Goal: Use online tool/utility: Use online tool/utility

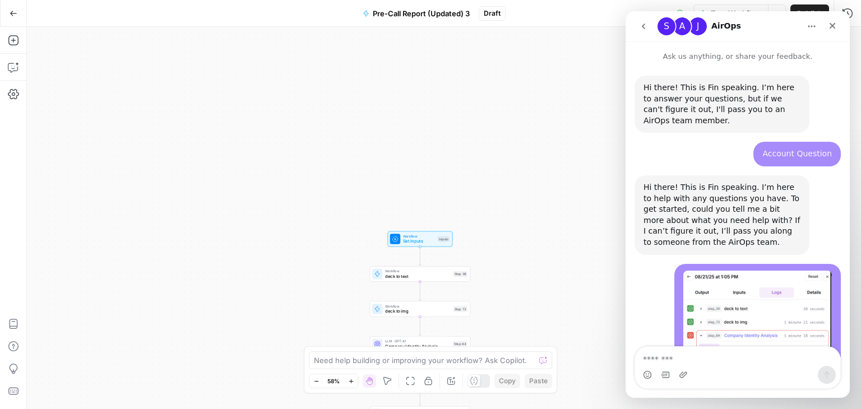
scroll to position [319, 0]
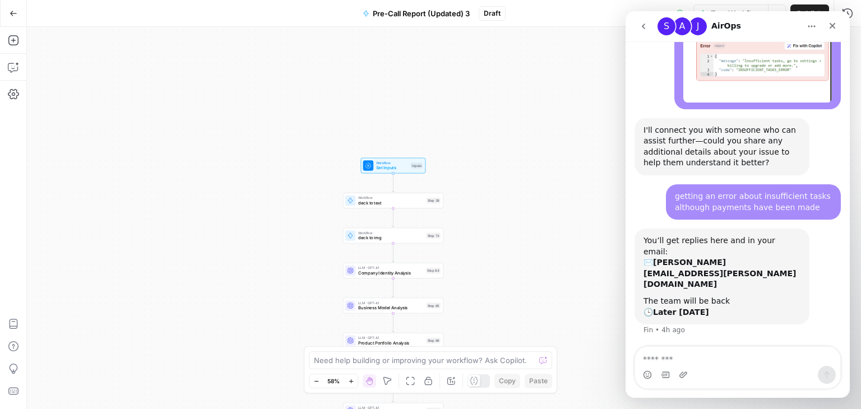
drag, startPoint x: 556, startPoint y: 241, endPoint x: 529, endPoint y: 168, distance: 78.2
click at [529, 168] on div "true false true false true false Workflow Set Inputs Inputs Workflow deck to te…" at bounding box center [444, 218] width 834 height 382
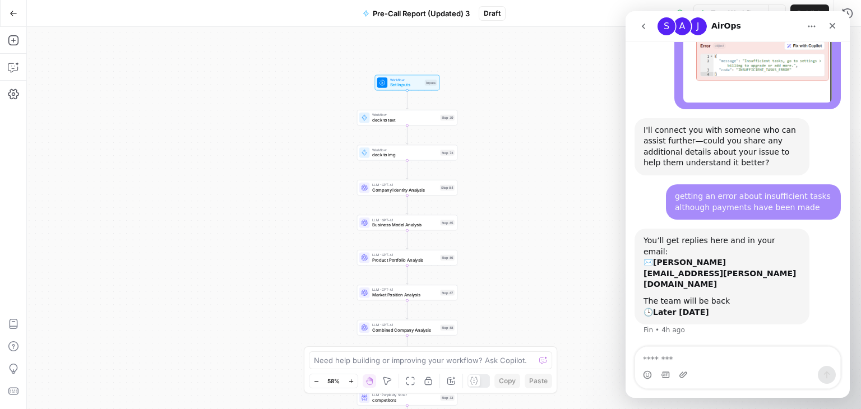
drag, startPoint x: 538, startPoint y: 229, endPoint x: 552, endPoint y: 146, distance: 84.2
click at [552, 146] on div "true false true false true false Workflow Set Inputs Inputs Workflow deck to te…" at bounding box center [444, 218] width 834 height 382
click at [401, 190] on span "Company Identity Analysis" at bounding box center [404, 190] width 65 height 7
click at [832, 33] on div "Close" at bounding box center [833, 26] width 20 height 20
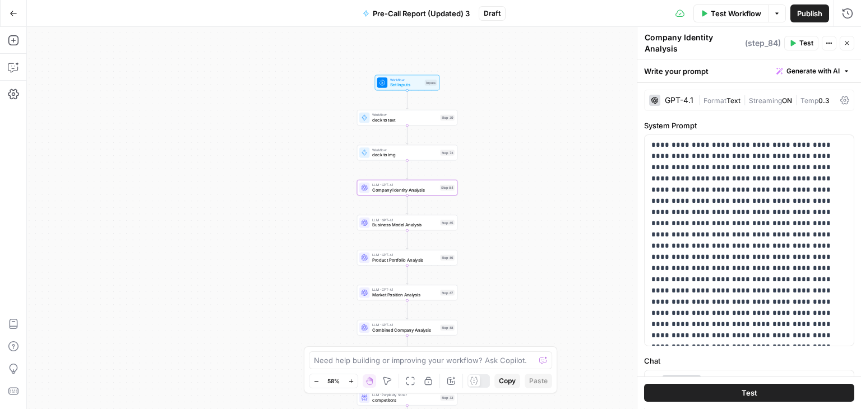
click at [844, 48] on button "Close" at bounding box center [847, 43] width 15 height 15
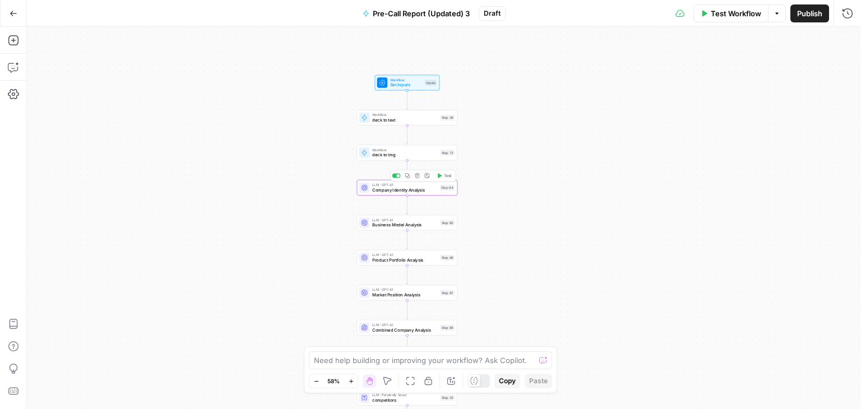
click at [405, 195] on div "LLM · GPT-4.1 Company Identity Analysis Step 84 Copy step Delete step Add Note …" at bounding box center [407, 188] width 100 height 16
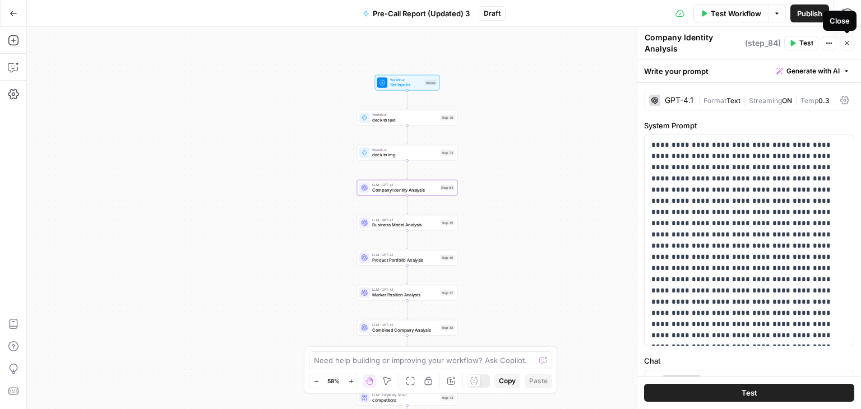
click at [843, 49] on button "Close" at bounding box center [847, 43] width 15 height 15
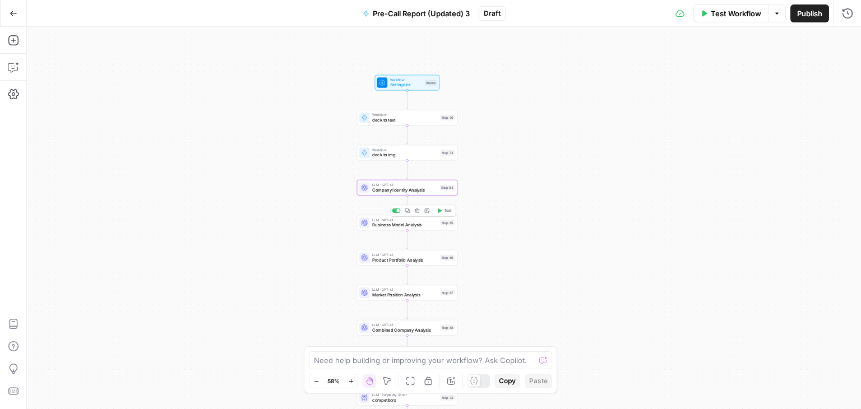
click at [379, 188] on span "Company Identity Analysis" at bounding box center [404, 190] width 65 height 7
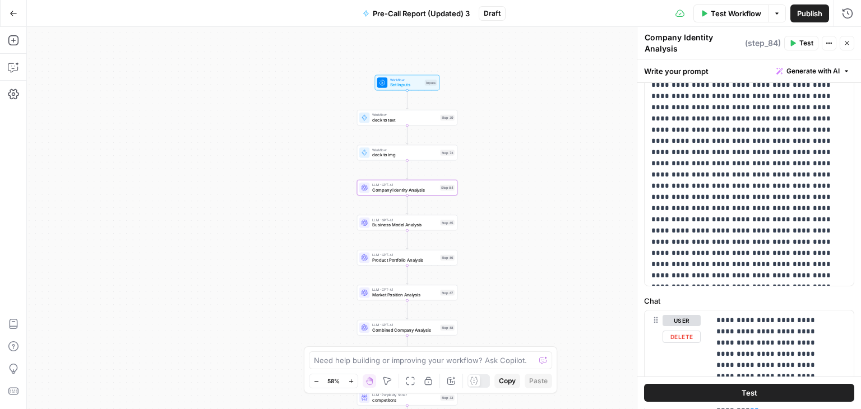
scroll to position [0, 0]
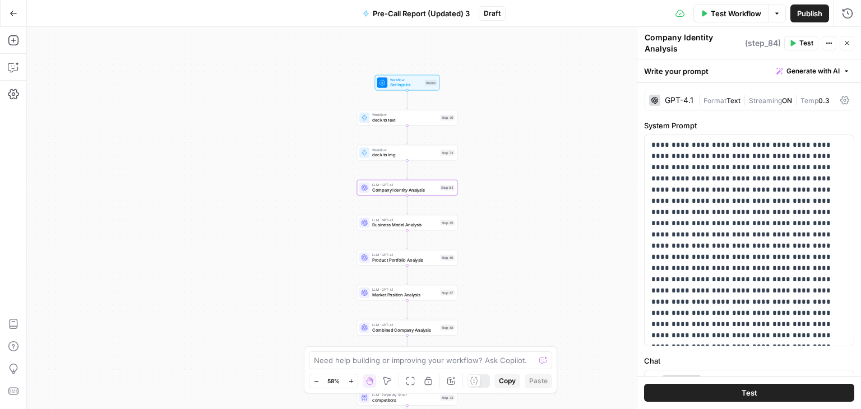
click at [828, 40] on icon "button" at bounding box center [829, 43] width 7 height 7
click at [709, 66] on div "Write your prompt Generate with AI" at bounding box center [750, 70] width 224 height 23
click at [841, 96] on icon at bounding box center [845, 100] width 9 height 9
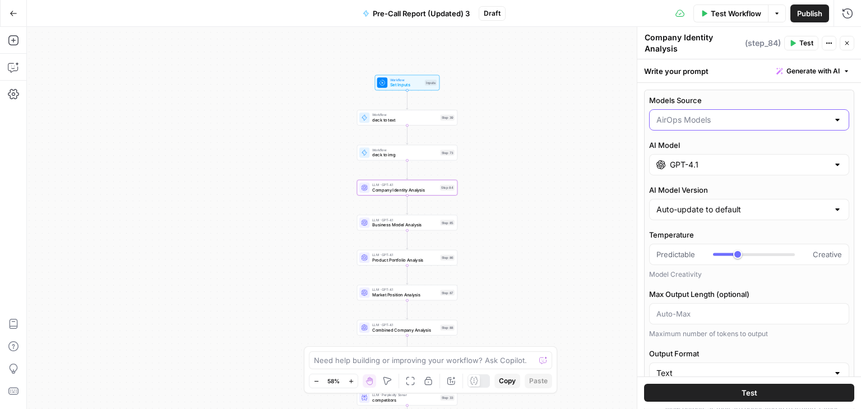
click at [758, 117] on input "Models Source" at bounding box center [743, 119] width 172 height 11
click at [752, 164] on span "My Models" at bounding box center [743, 163] width 168 height 11
type input "My Models"
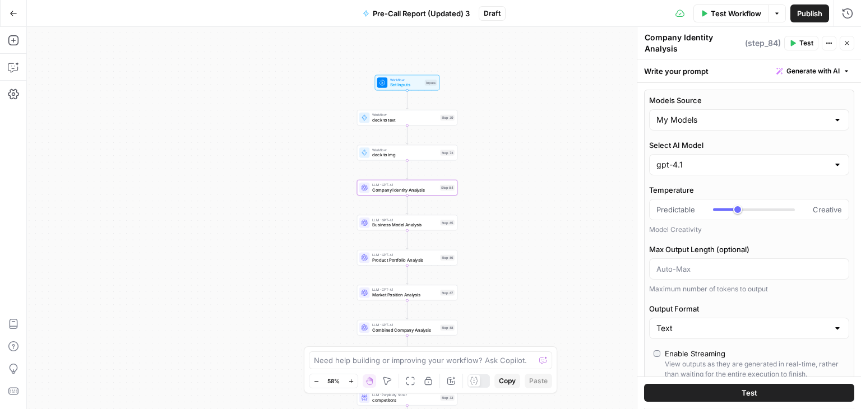
click at [848, 40] on icon "button" at bounding box center [847, 43] width 7 height 7
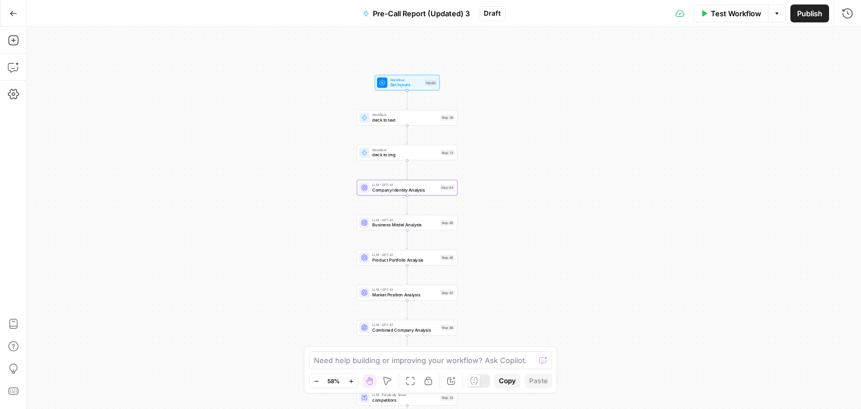
click at [403, 224] on span "Business Model Analysis" at bounding box center [405, 225] width 66 height 7
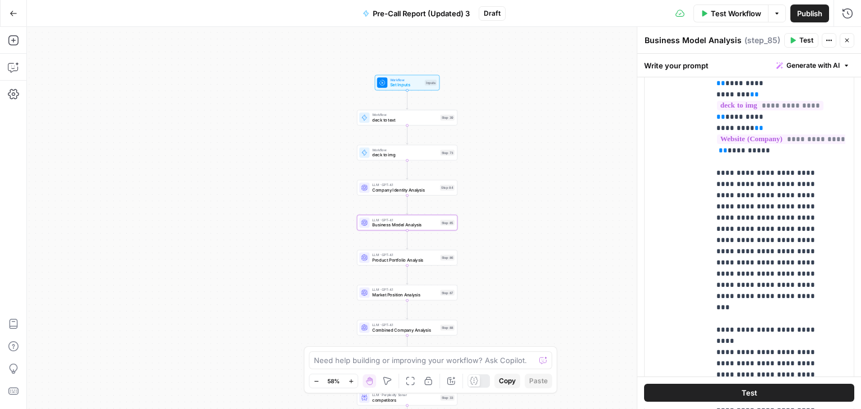
click at [832, 39] on icon "button" at bounding box center [829, 40] width 7 height 7
click at [704, 63] on div "Write your prompt Generate with AI" at bounding box center [750, 65] width 224 height 23
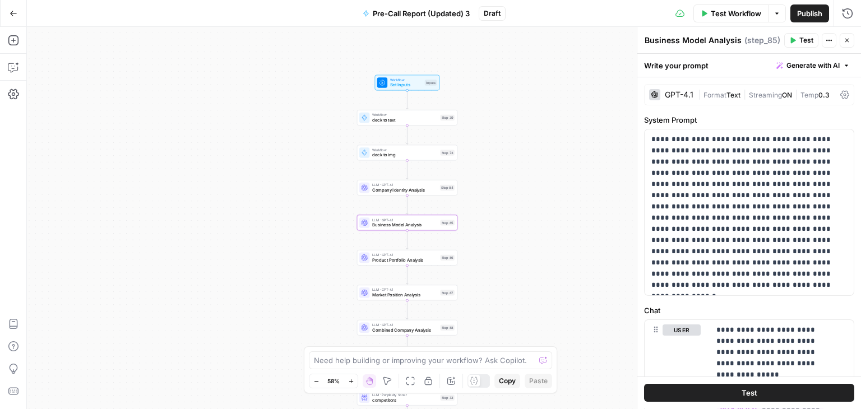
click at [841, 90] on icon at bounding box center [845, 94] width 9 height 9
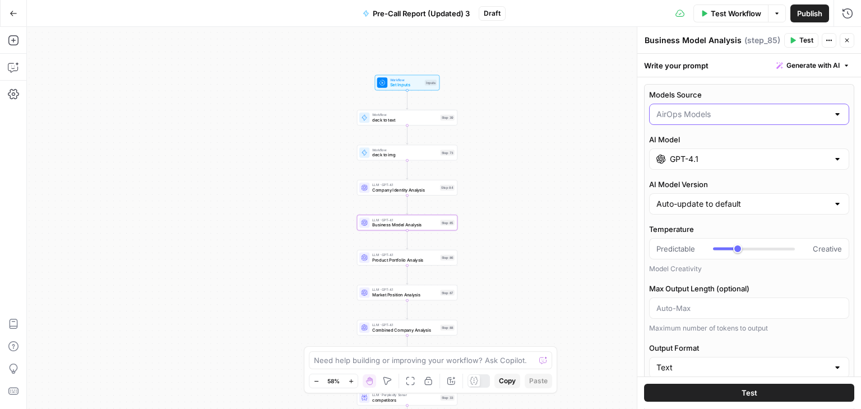
click at [760, 117] on input "Models Source" at bounding box center [743, 114] width 172 height 11
click at [755, 155] on span "My Models" at bounding box center [743, 157] width 168 height 11
type input "My Models"
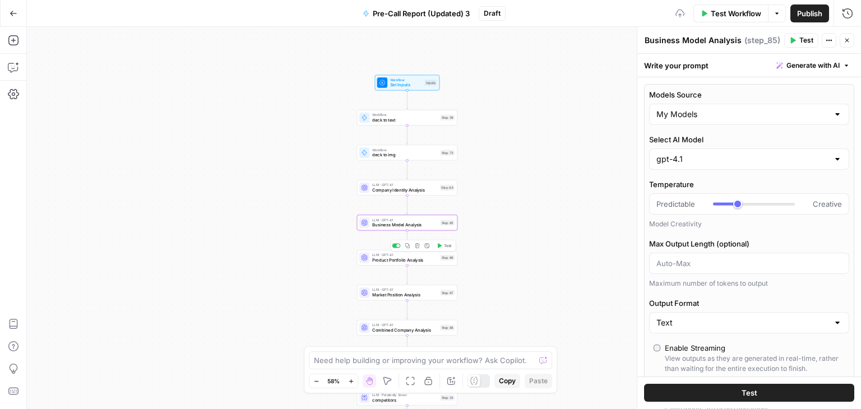
click at [399, 261] on span "Product Portfolio Analysis" at bounding box center [405, 260] width 66 height 7
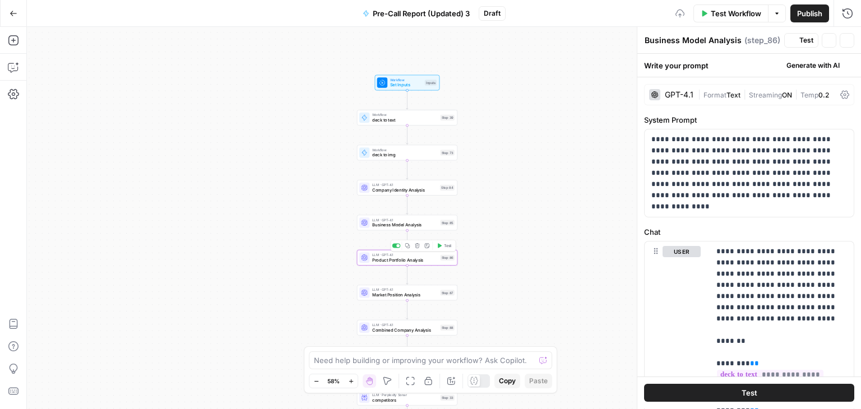
type textarea "Product Portfolio Analysis"
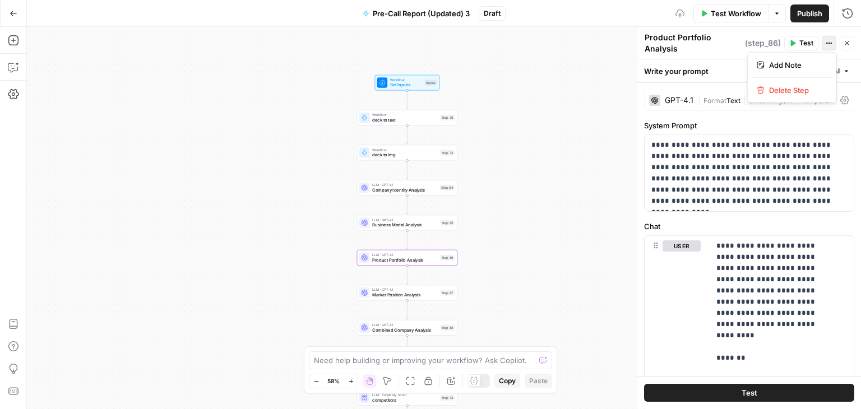
click at [826, 44] on button "Actions" at bounding box center [829, 43] width 15 height 15
click at [700, 179] on p "**********" at bounding box center [745, 173] width 187 height 67
click at [831, 93] on div "GPT-4.1 | Format Text | Streaming ON | Temp 0.2" at bounding box center [749, 100] width 210 height 21
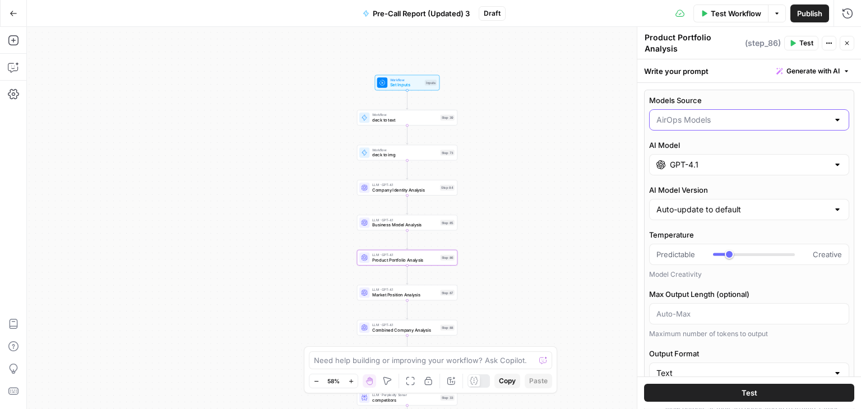
click at [717, 114] on input "Models Source" at bounding box center [743, 119] width 172 height 11
click at [725, 152] on span "My Models" at bounding box center [743, 157] width 168 height 11
type input "My Models"
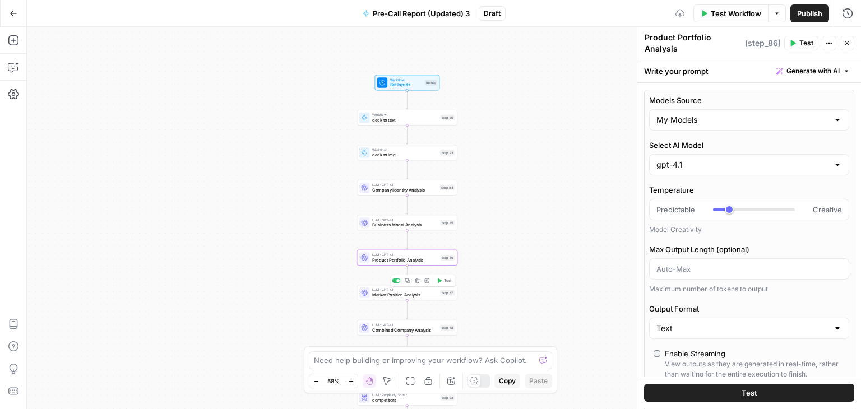
click at [404, 297] on span "Market Position Analysis" at bounding box center [405, 295] width 66 height 7
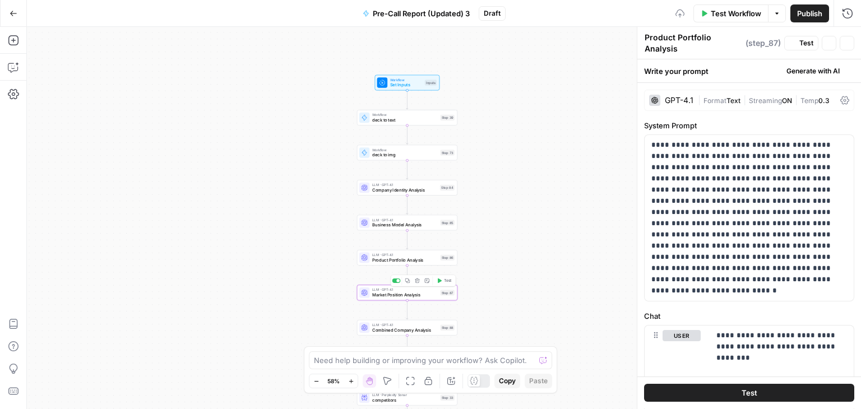
type textarea "Market Position Analysis"
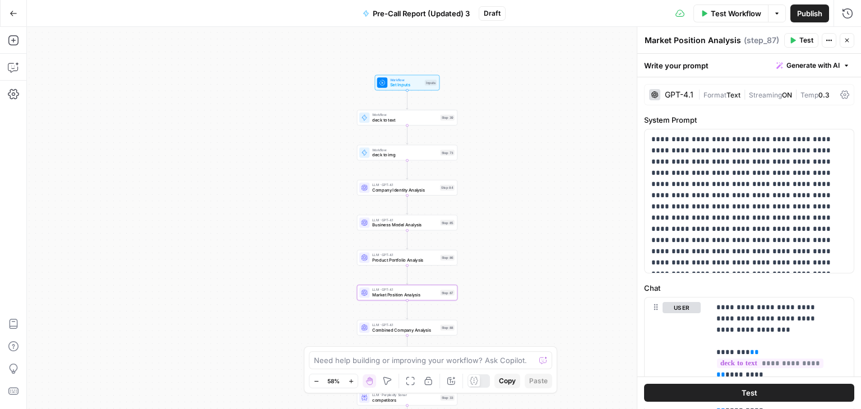
click at [841, 93] on icon at bounding box center [845, 95] width 9 height 8
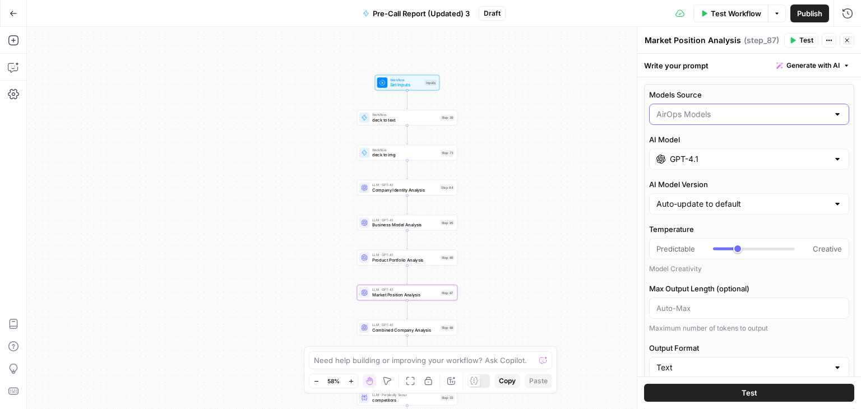
click at [791, 109] on input "Models Source" at bounding box center [743, 114] width 172 height 11
click at [779, 153] on span "My Models" at bounding box center [743, 157] width 168 height 11
type input "My Models"
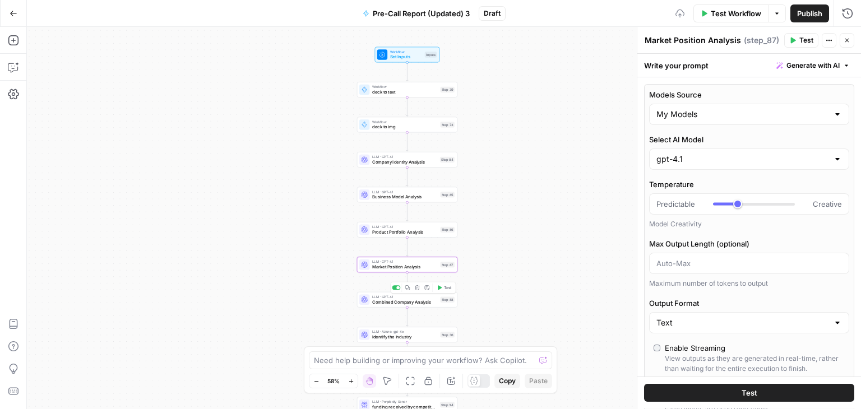
click at [393, 306] on div "LLM · GPT-4.1 Combined Company Analysis Step 88 Copy step Delete step Add Note …" at bounding box center [407, 300] width 100 height 16
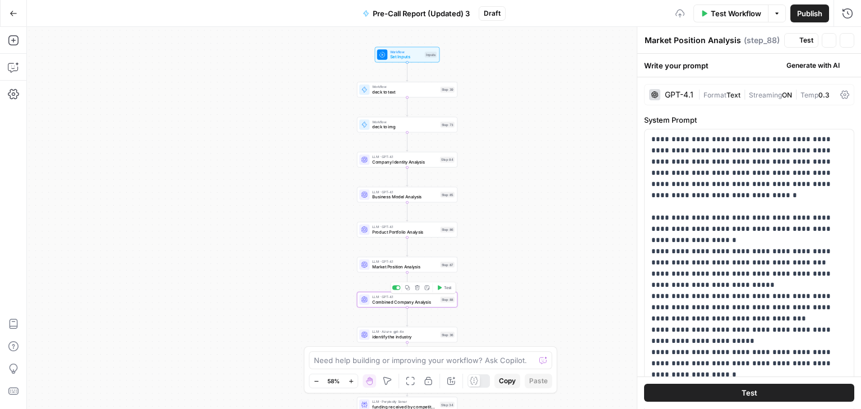
type textarea "Combined Company Analysis"
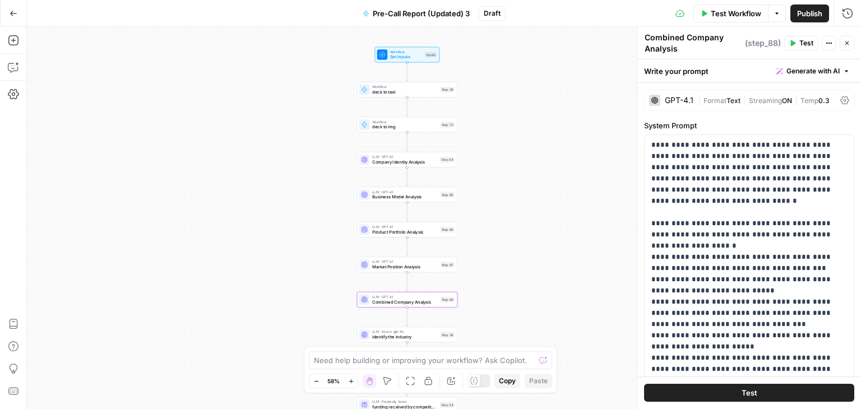
click at [828, 42] on icon "button" at bounding box center [829, 43] width 7 height 7
click at [720, 67] on div "Write your prompt Generate with AI" at bounding box center [750, 70] width 224 height 23
click at [841, 99] on icon at bounding box center [845, 100] width 9 height 9
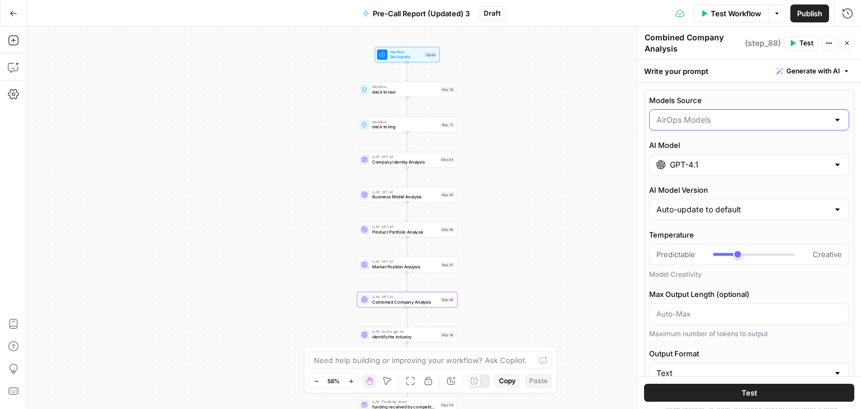
click at [801, 124] on input "Models Source" at bounding box center [743, 119] width 172 height 11
click at [774, 164] on span "My Models" at bounding box center [743, 163] width 168 height 11
type input "My Models"
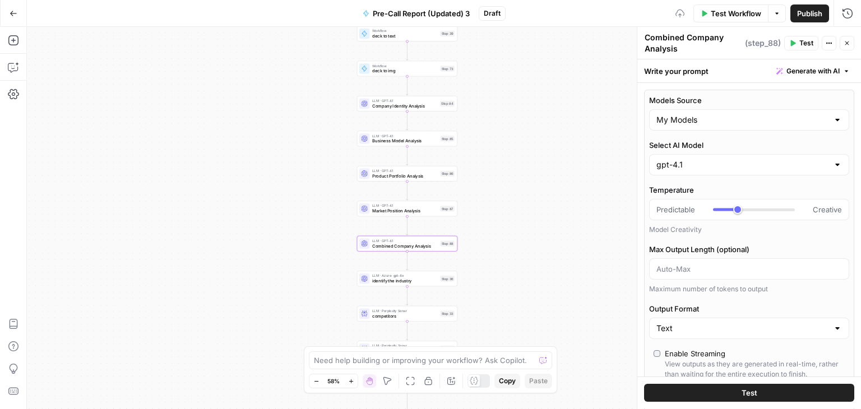
click at [385, 282] on span "identify the industry" at bounding box center [405, 281] width 66 height 7
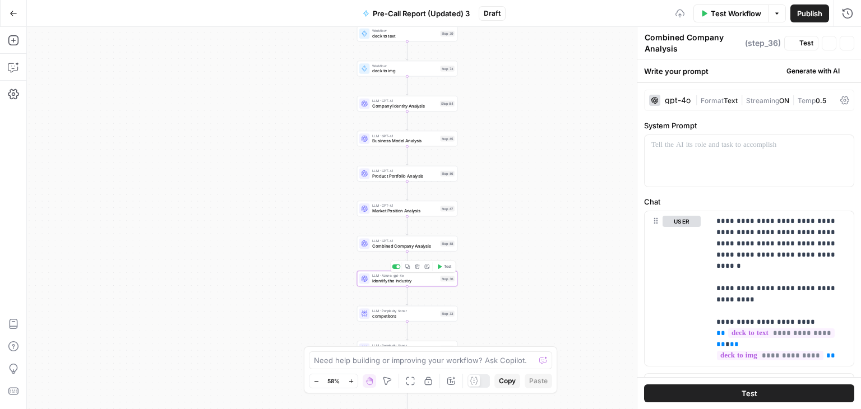
type textarea "identify the industry"
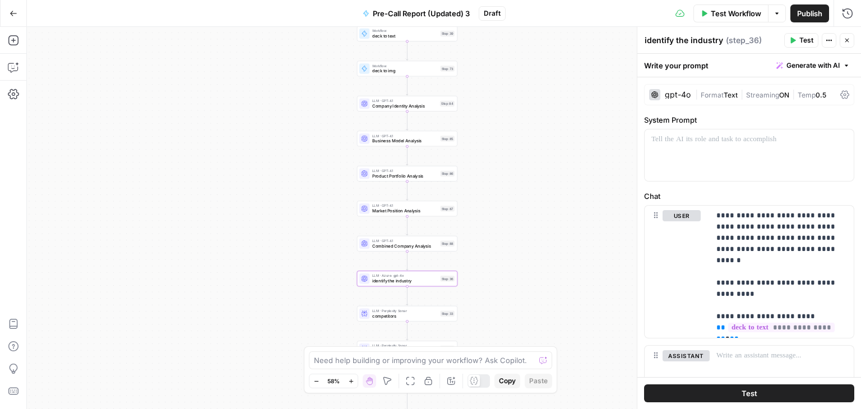
click at [841, 97] on icon at bounding box center [845, 94] width 9 height 9
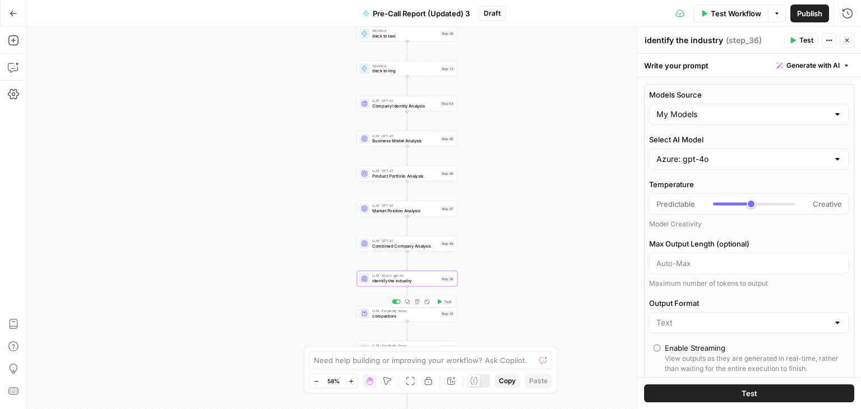
click at [397, 317] on span "competitors" at bounding box center [405, 316] width 66 height 7
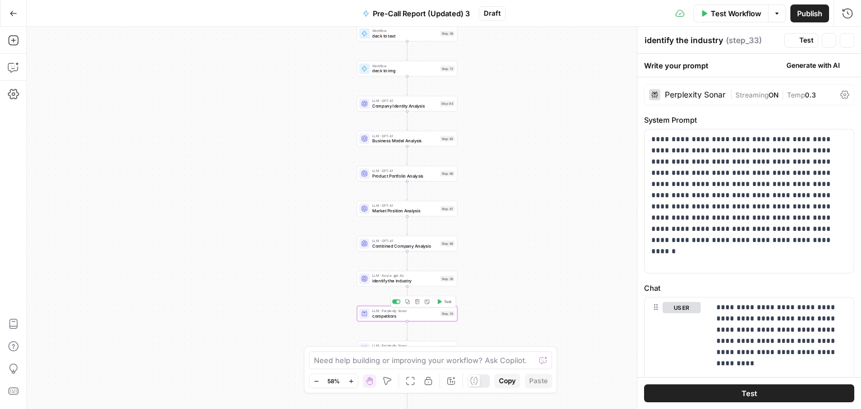
type textarea "competitors"
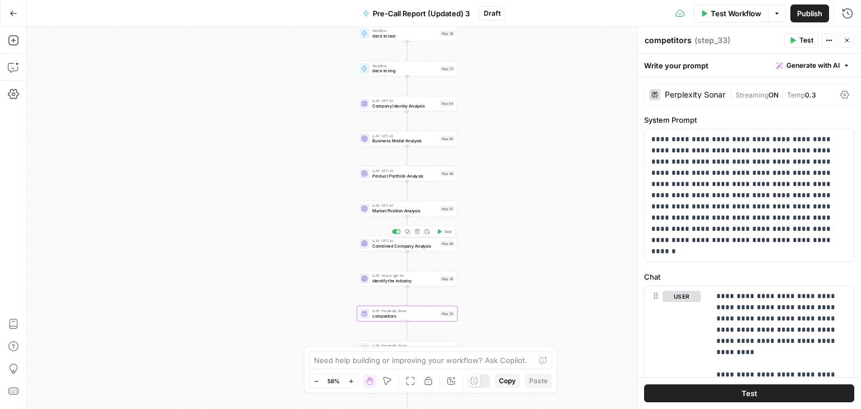
click at [387, 250] on div "LLM · GPT-4.1 Combined Company Analysis Step 88 Copy step Delete step Add Note …" at bounding box center [407, 244] width 100 height 16
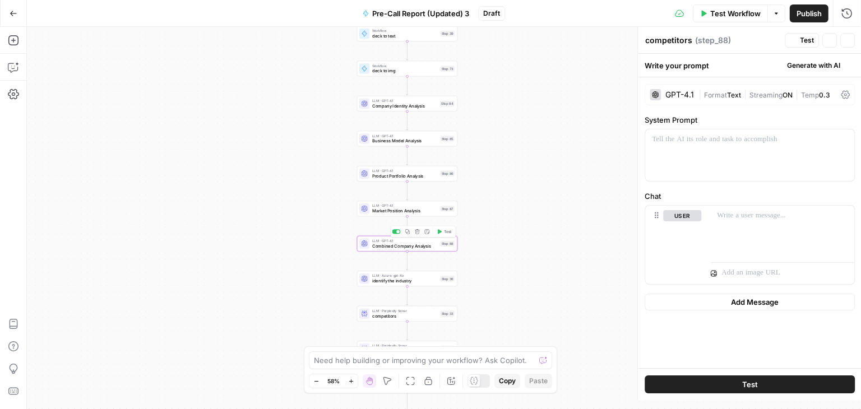
type textarea "Combined Company Analysis"
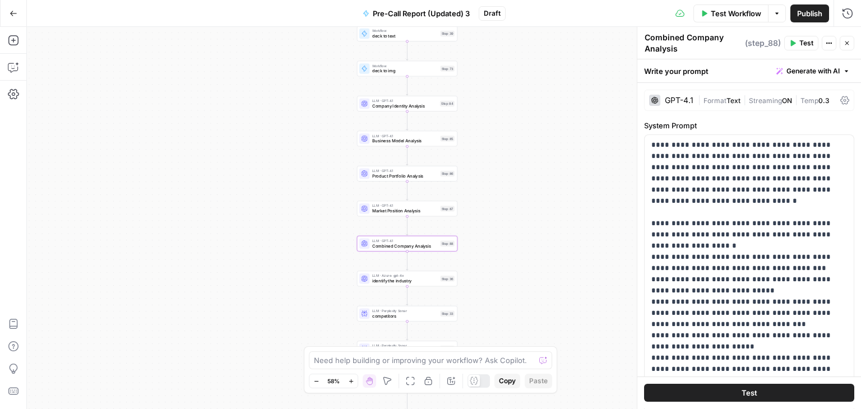
click at [380, 213] on span "Market Position Analysis" at bounding box center [405, 211] width 66 height 7
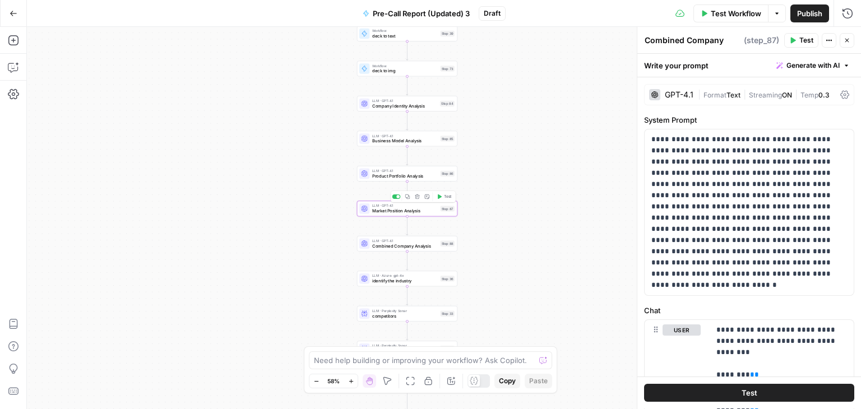
type textarea "Market Position Analysis"
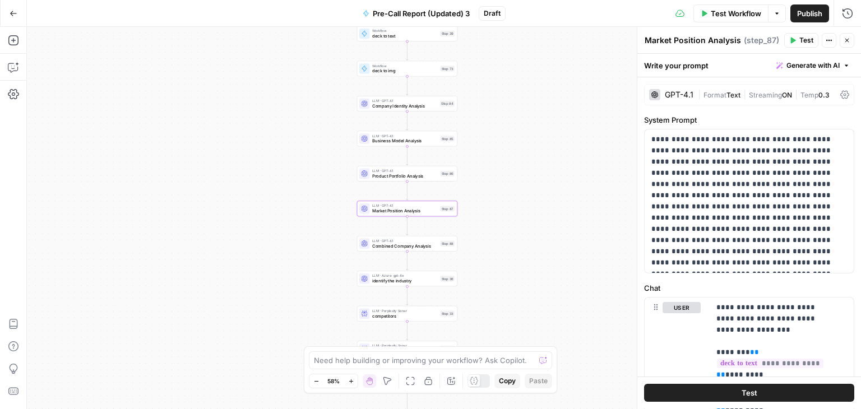
click at [841, 91] on icon at bounding box center [845, 94] width 9 height 9
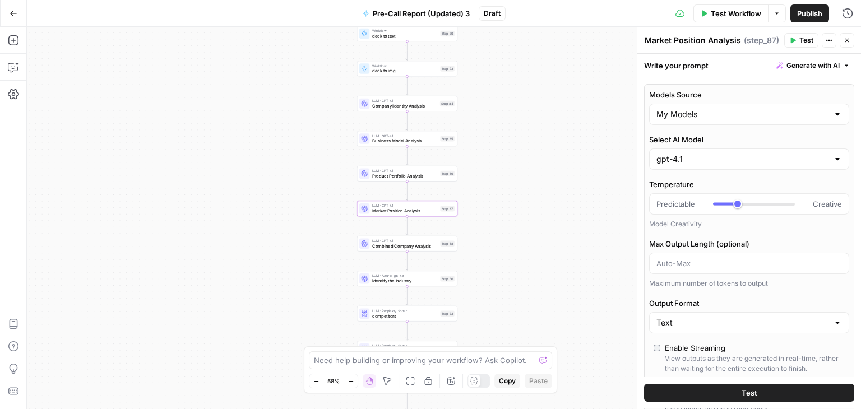
click at [382, 177] on span "Product Portfolio Analysis" at bounding box center [405, 176] width 66 height 7
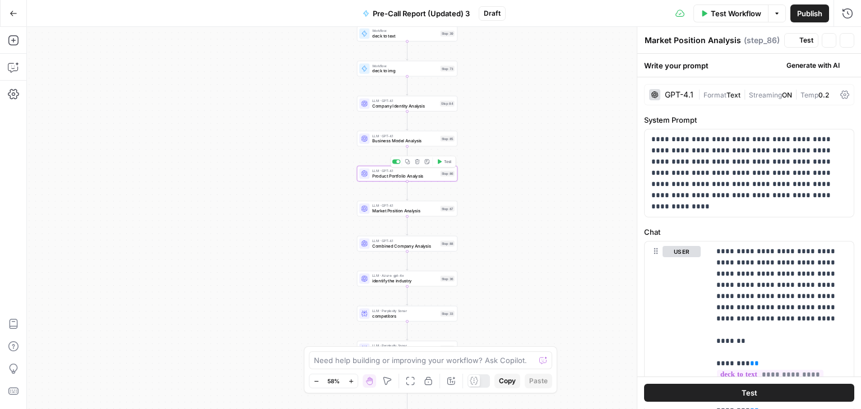
type textarea "Product Portfolio Analysis"
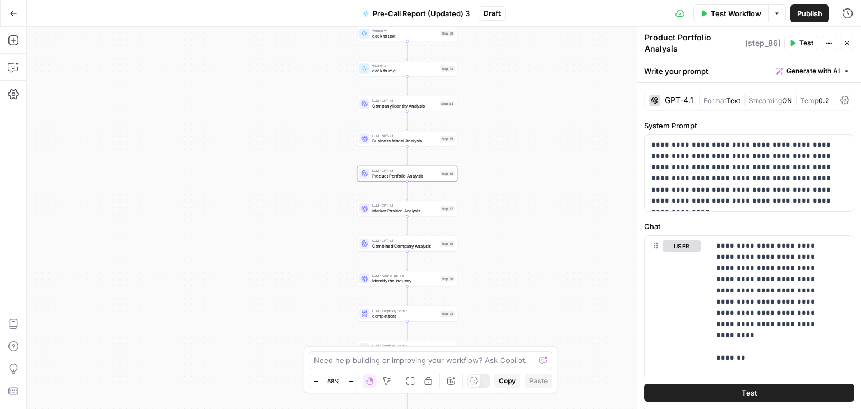
click at [841, 99] on icon at bounding box center [845, 100] width 9 height 9
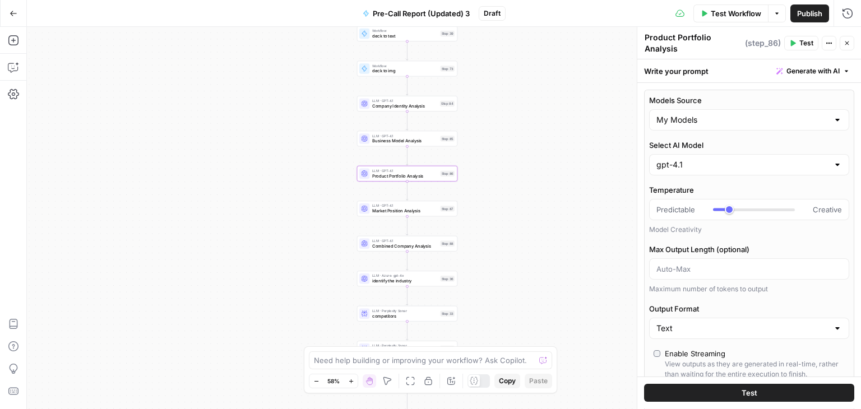
click at [385, 142] on span "Business Model Analysis" at bounding box center [405, 141] width 66 height 7
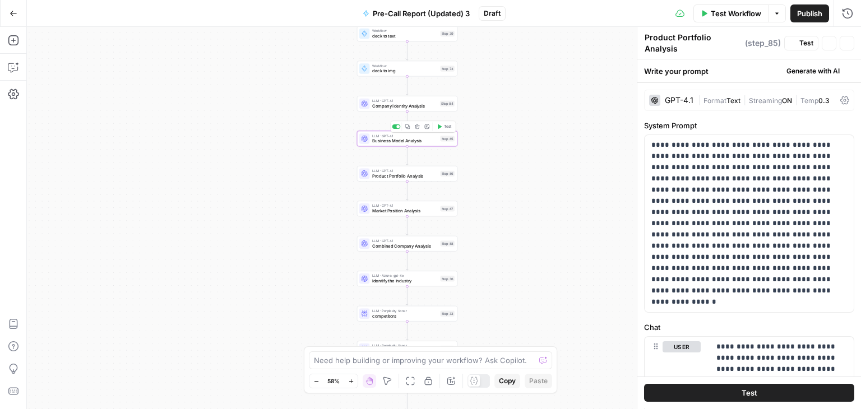
type textarea "Business Model Analysis"
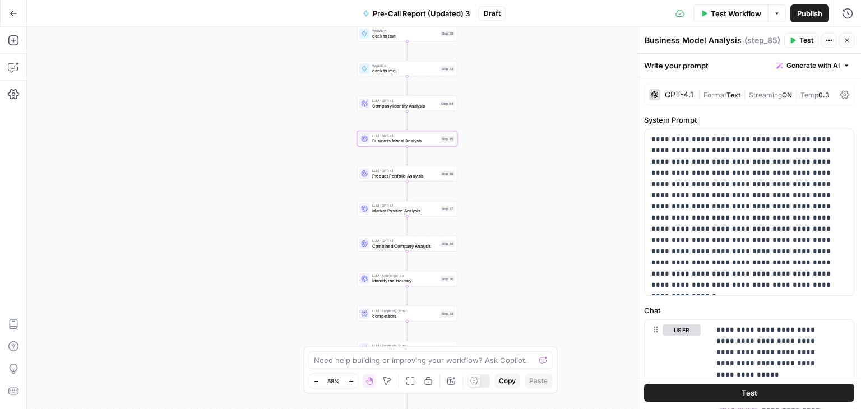
click at [841, 91] on icon at bounding box center [845, 95] width 9 height 8
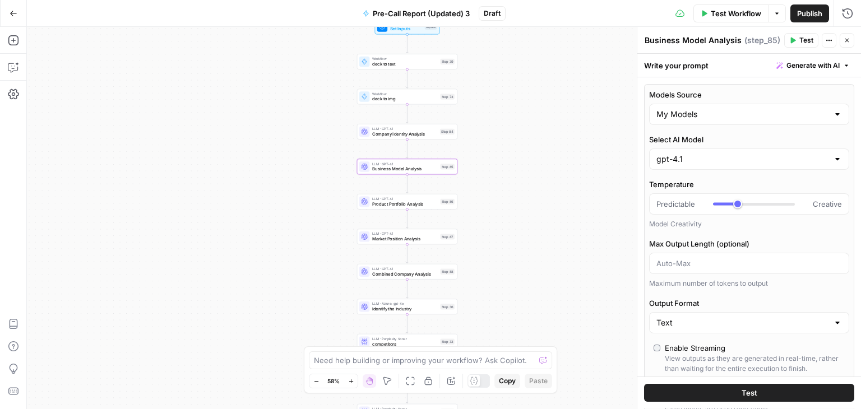
click at [379, 135] on span "Company Identity Analysis" at bounding box center [404, 134] width 65 height 7
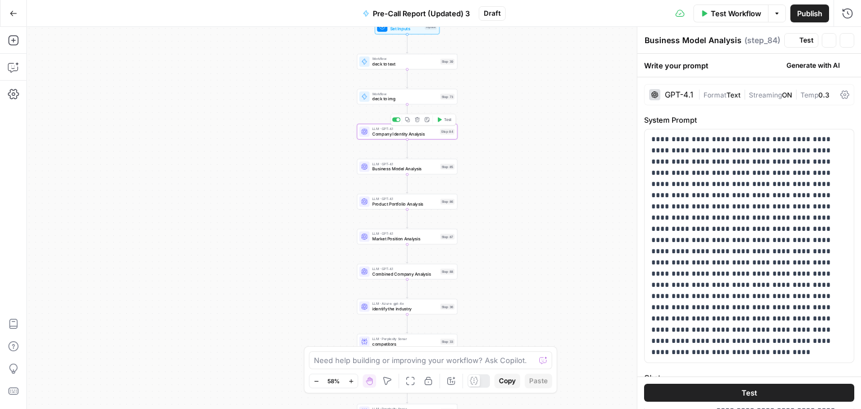
type textarea "Company Identity Analysis"
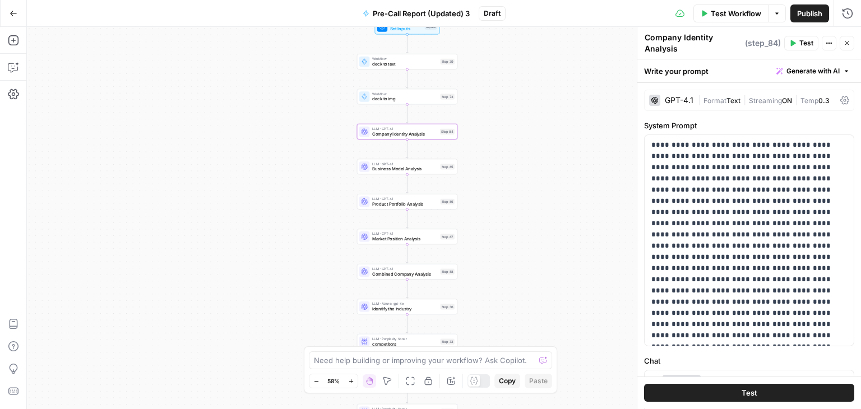
click at [841, 98] on icon at bounding box center [845, 100] width 9 height 9
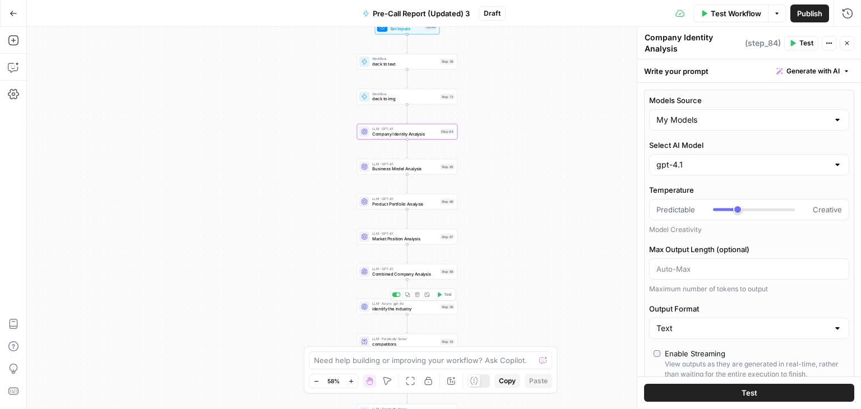
click at [394, 311] on span "identify the industry" at bounding box center [405, 309] width 66 height 7
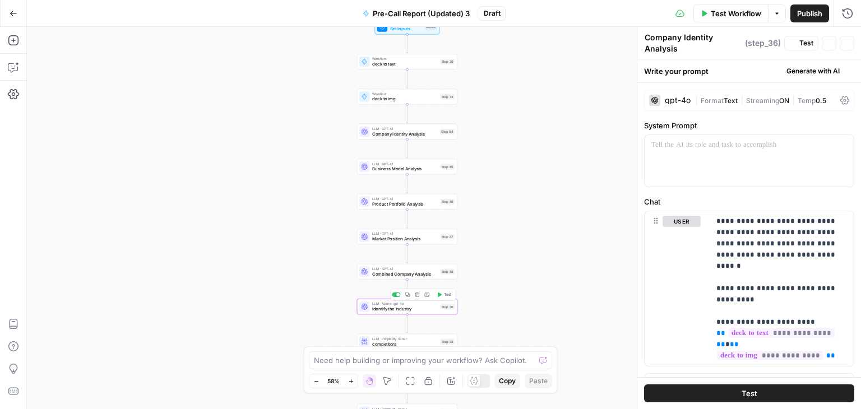
type textarea "identify the industry"
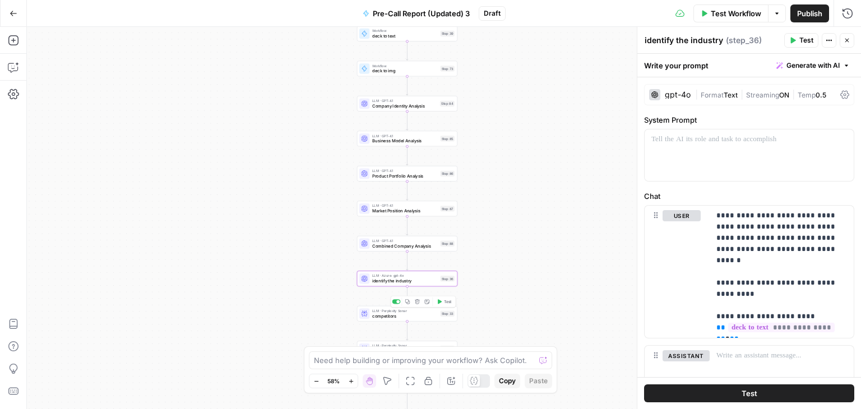
click at [399, 319] on div "LLM · Perplexity Sonar competitors Step 33 Copy step Delete step Add Note Test" at bounding box center [407, 314] width 100 height 16
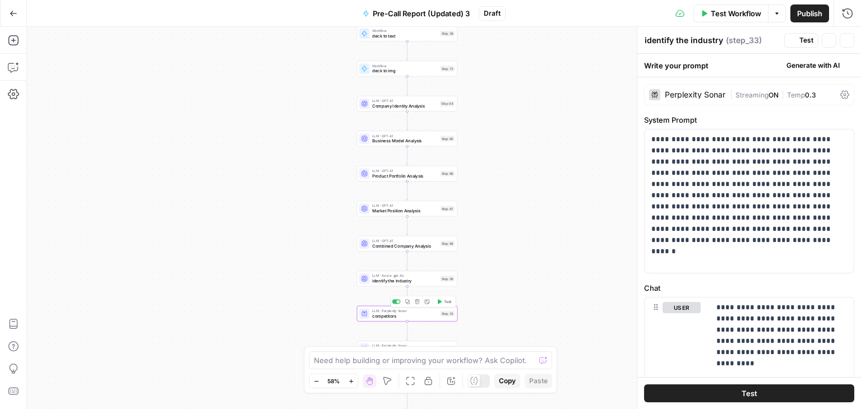
type textarea "competitors"
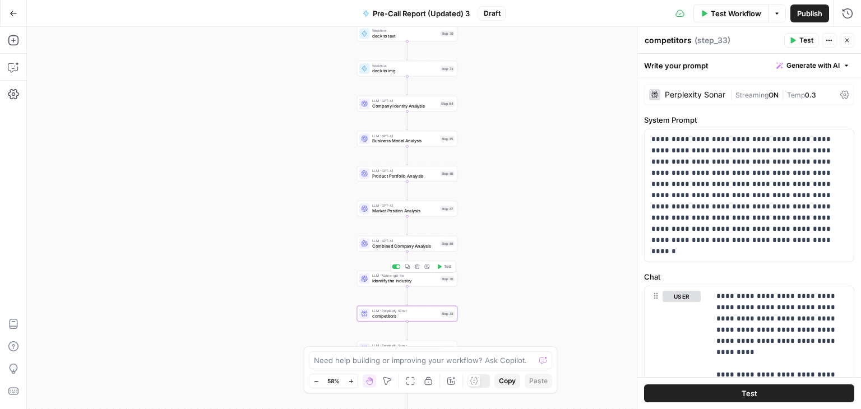
click at [373, 283] on span "identify the industry" at bounding box center [405, 281] width 66 height 7
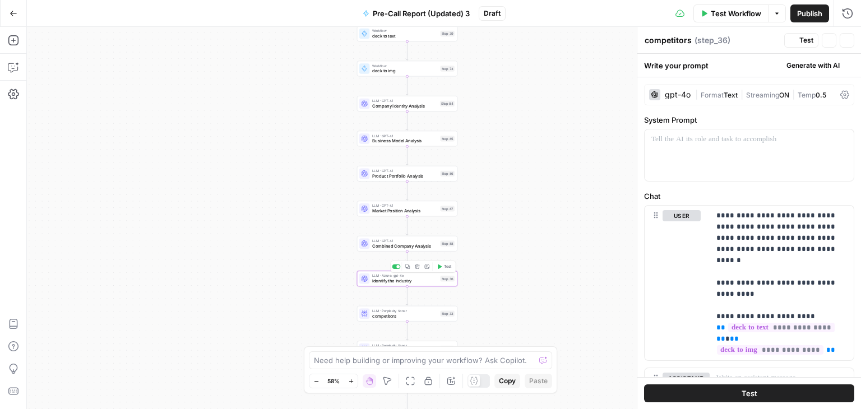
type textarea "identify the industry"
click at [841, 90] on icon at bounding box center [845, 94] width 9 height 9
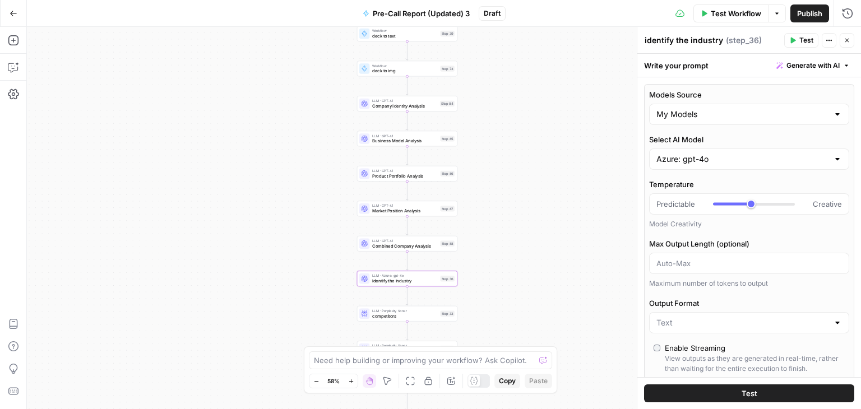
type input "***"
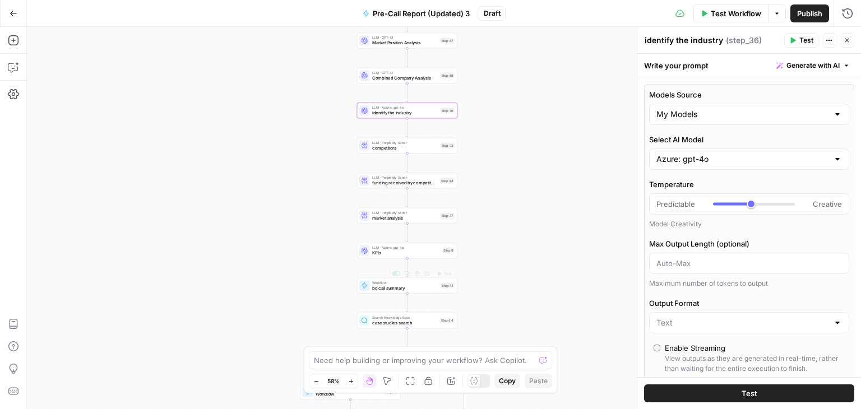
click at [381, 254] on span "KPIs" at bounding box center [405, 253] width 67 height 7
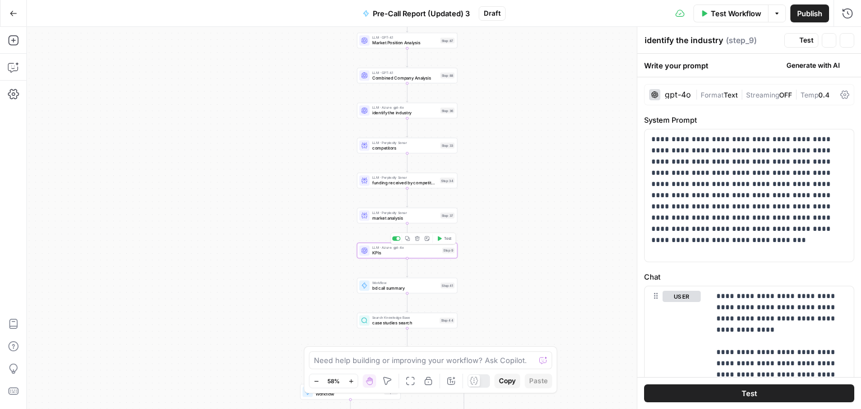
type textarea "KPIs"
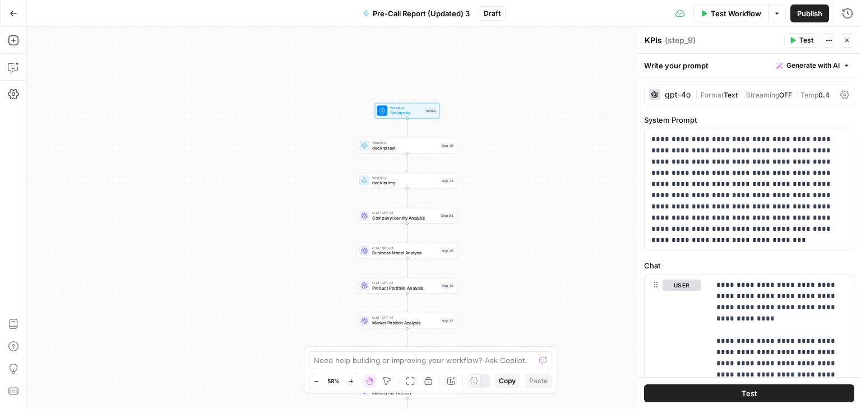
click at [841, 95] on icon at bounding box center [845, 95] width 9 height 8
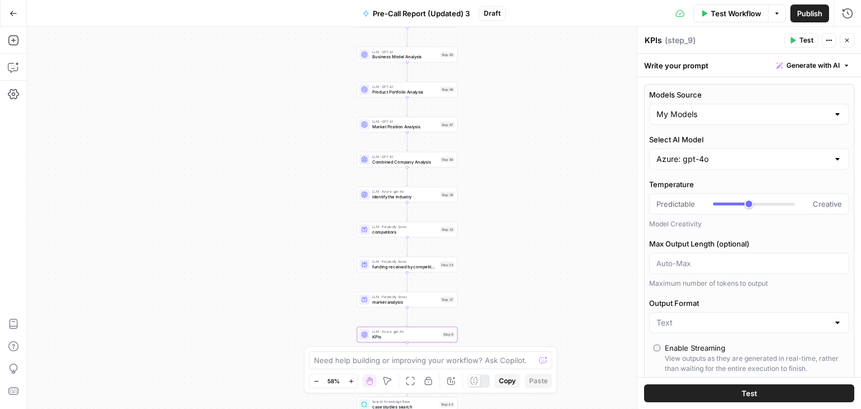
click at [385, 133] on div "true true true false false false Workflow Set Inputs Inputs Workflow deck to te…" at bounding box center [444, 218] width 834 height 382
type input "***"
click at [384, 159] on span "Company Identity Analysis" at bounding box center [404, 162] width 65 height 7
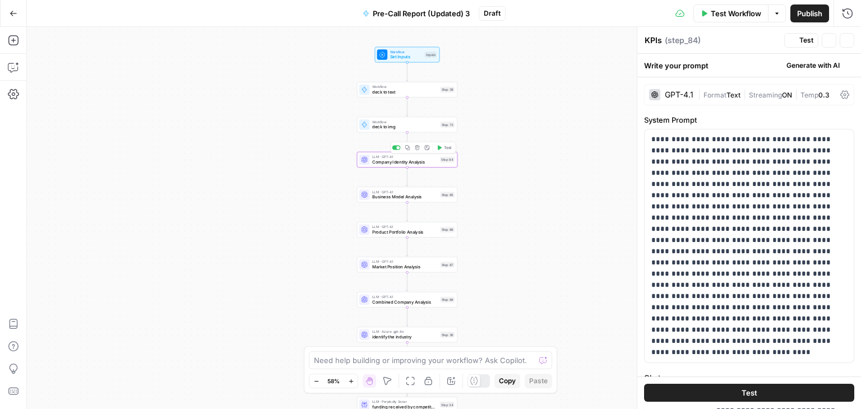
type textarea "Company Identity Analysis"
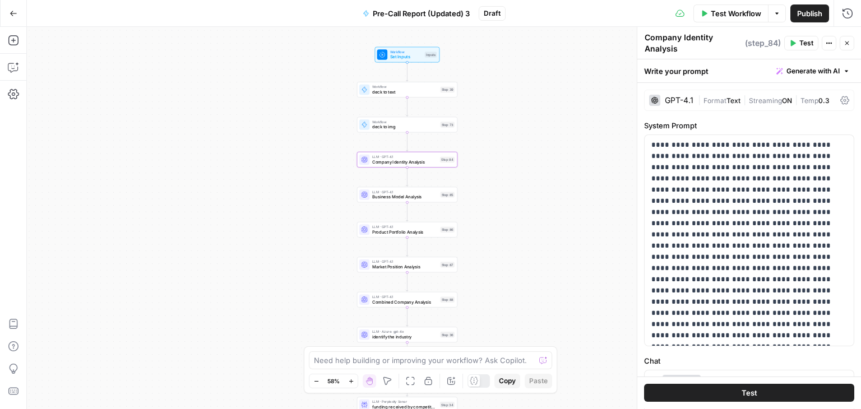
click at [832, 98] on div "GPT-4.1 | Format Text | Streaming ON | Temp 0.3" at bounding box center [749, 100] width 210 height 21
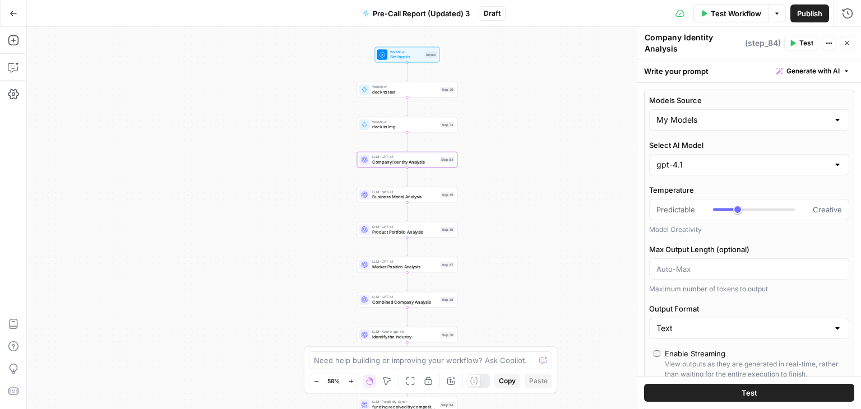
click at [848, 45] on icon "button" at bounding box center [847, 43] width 7 height 7
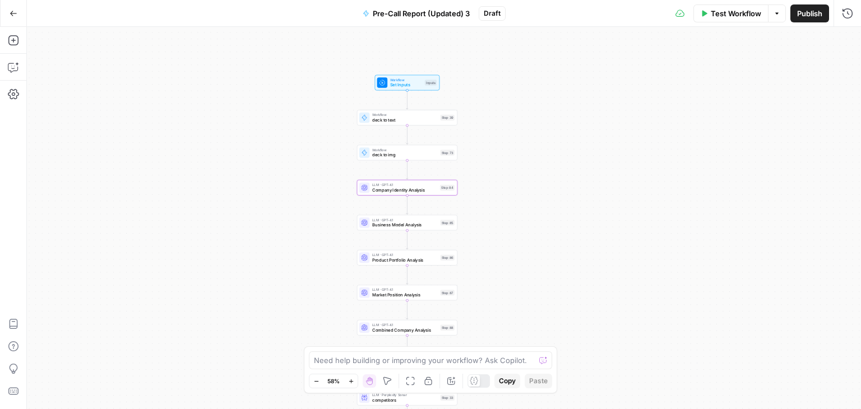
click at [381, 197] on div "true true true false false false Workflow Set Inputs Inputs Workflow deck to te…" at bounding box center [444, 218] width 834 height 382
click at [377, 188] on span "Company Identity Analysis" at bounding box center [404, 190] width 65 height 7
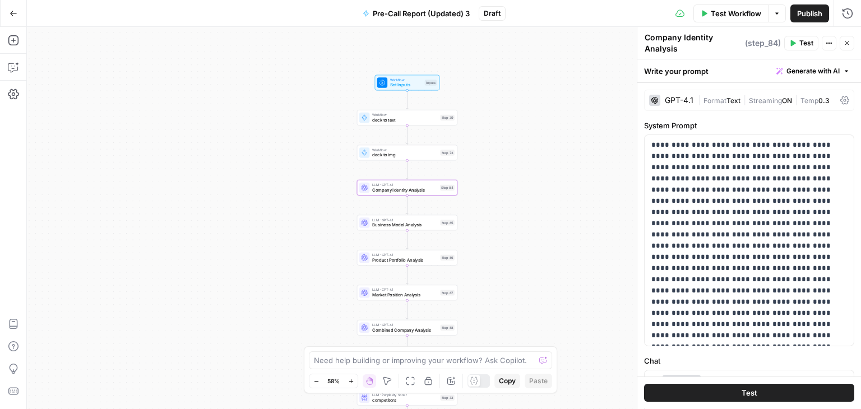
click at [841, 97] on icon at bounding box center [845, 100] width 9 height 8
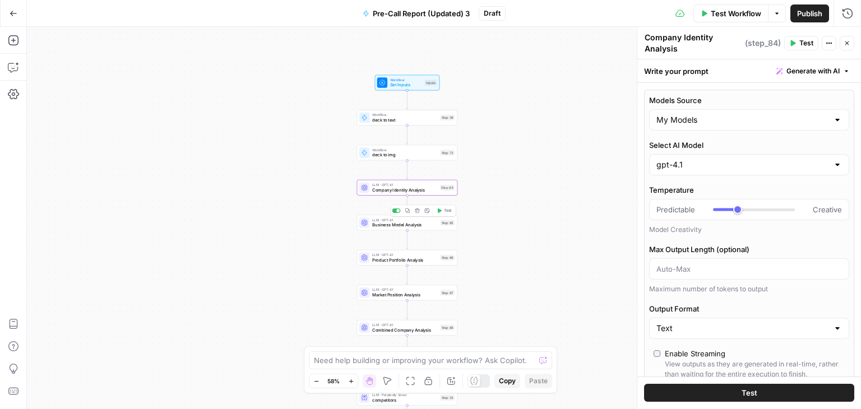
click at [387, 228] on div "LLM · GPT-4.1 Business Model Analysis Step 85 Copy step Delete step Add Note Te…" at bounding box center [407, 223] width 100 height 16
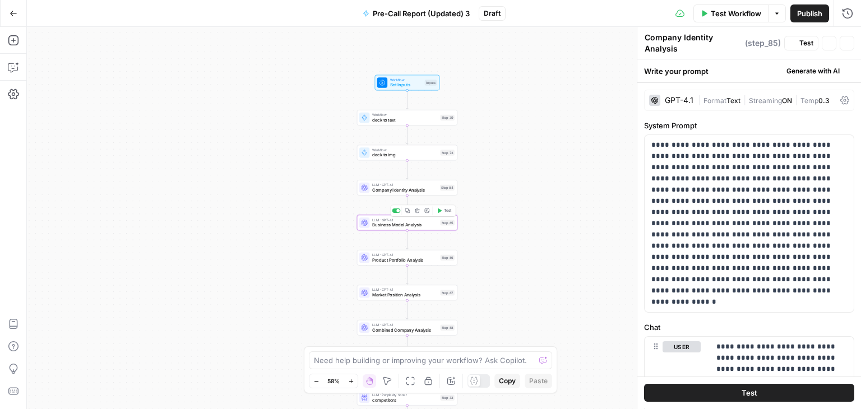
type textarea "Business Model Analysis"
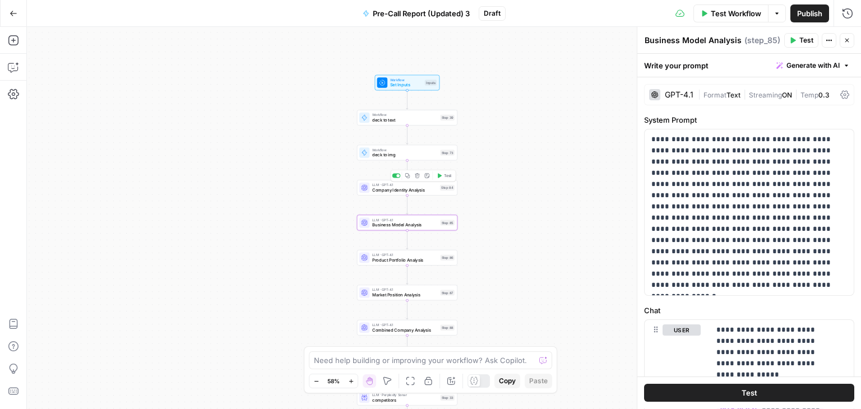
click at [376, 193] on div "LLM · GPT-4.1 Company Identity Analysis Step 84 Copy step Delete step Add Note …" at bounding box center [407, 188] width 100 height 16
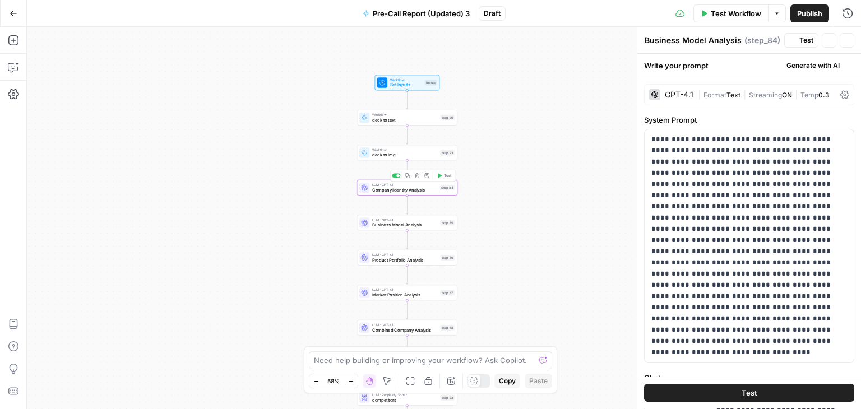
type textarea "Company Identity Analysis"
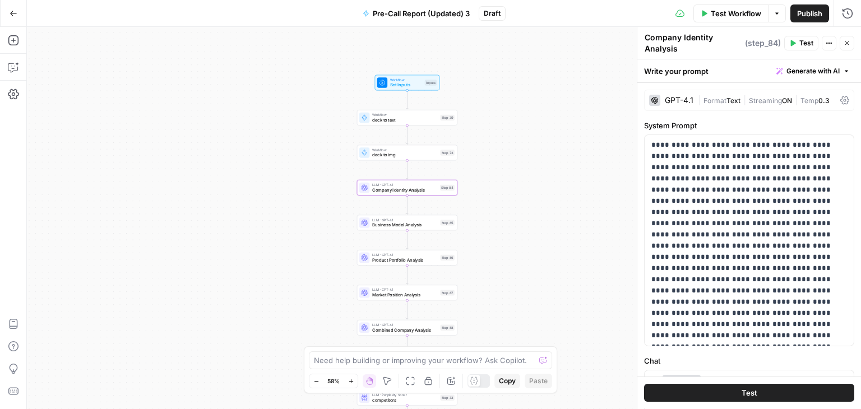
click at [841, 99] on icon at bounding box center [845, 100] width 9 height 8
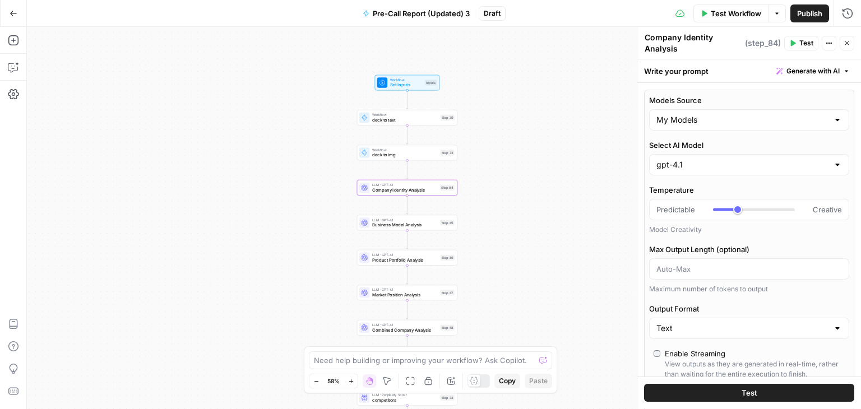
click at [410, 230] on div "LLM · GPT-4.1 Business Model Analysis Step 85" at bounding box center [407, 223] width 100 height 16
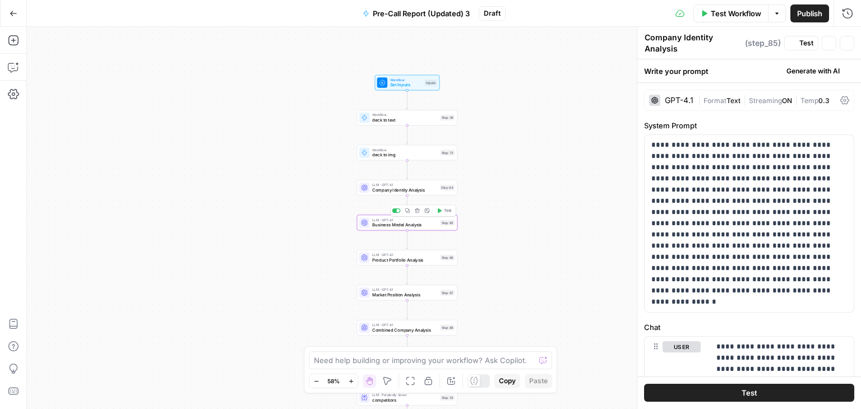
type textarea "Business Model Analysis"
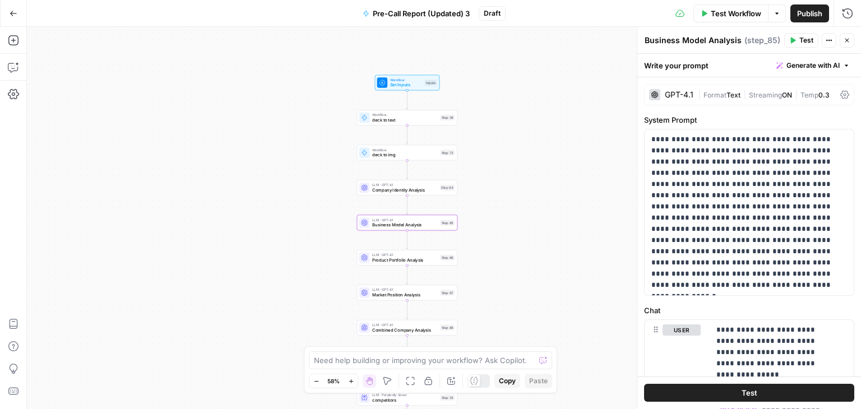
click at [841, 90] on icon at bounding box center [845, 94] width 9 height 9
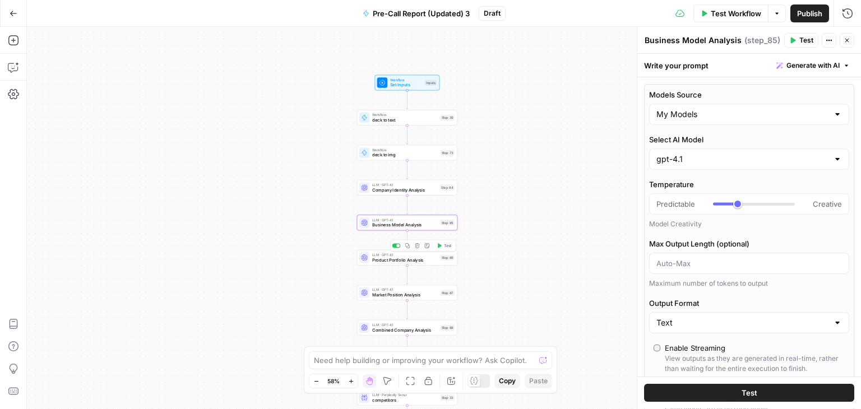
click at [376, 264] on div "LLM · GPT-4.1 Product Portfolio Analysis Step 86 Copy step Delete step Add Note…" at bounding box center [407, 258] width 100 height 16
